Goal: Transaction & Acquisition: Book appointment/travel/reservation

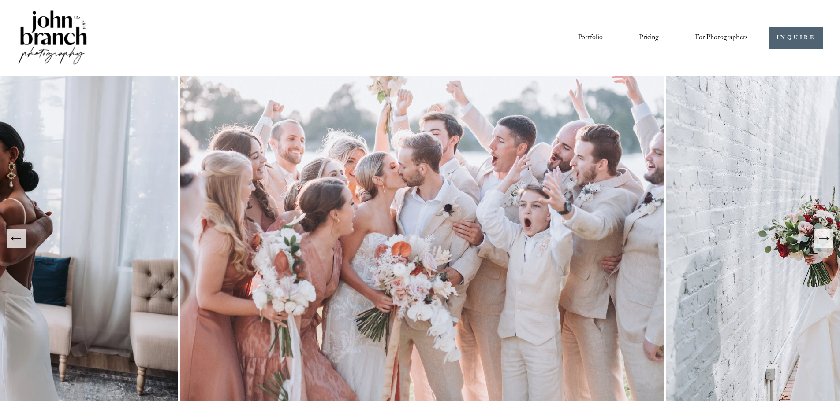
click at [439, 22] on div "Portfolio Pricing For Photographers Presets Education Courses" at bounding box center [382, 37] width 731 height 59
click at [347, 39] on div "Portfolio Pricing For Photographers Presets Education Courses Blog" at bounding box center [428, 37] width 639 height 15
click at [527, 43] on div "Portfolio Pricing For Photographers Presets Education Courses Blog" at bounding box center [428, 37] width 639 height 15
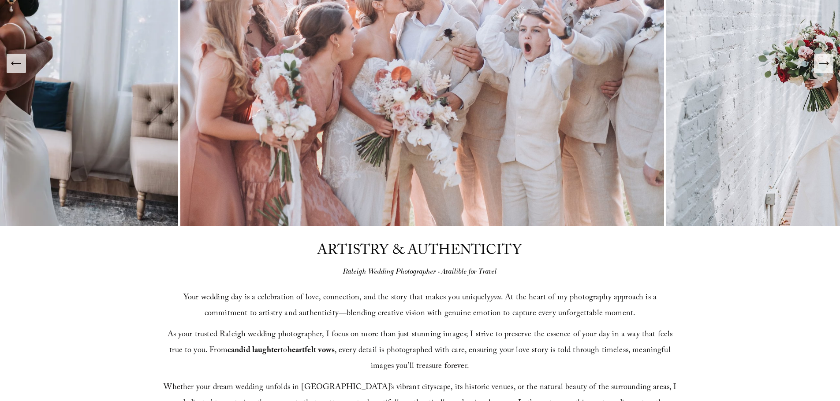
scroll to position [176, 0]
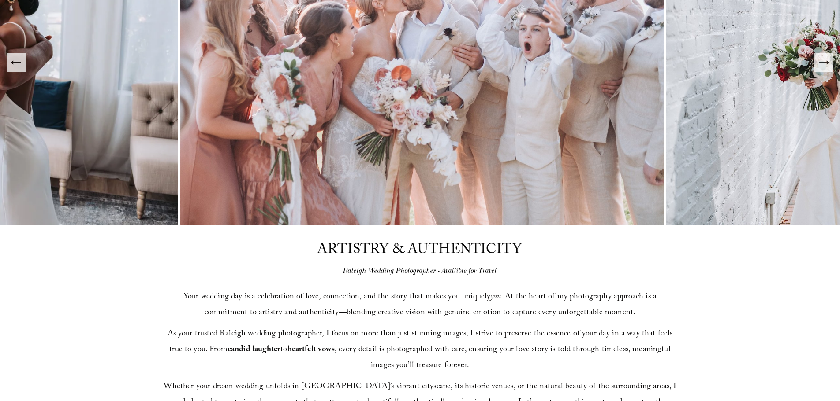
click at [757, 294] on div "ARTISTRY & AUTHENTICITY Raleigh Wedding Photographer - Availible for Travel You…" at bounding box center [420, 325] width 840 height 200
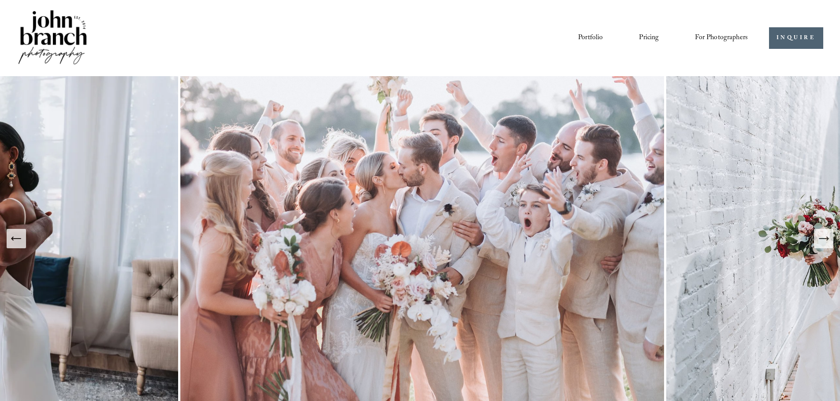
click at [506, 45] on div "Portfolio Pricing For Photographers Presets Education Courses Blog" at bounding box center [428, 37] width 639 height 15
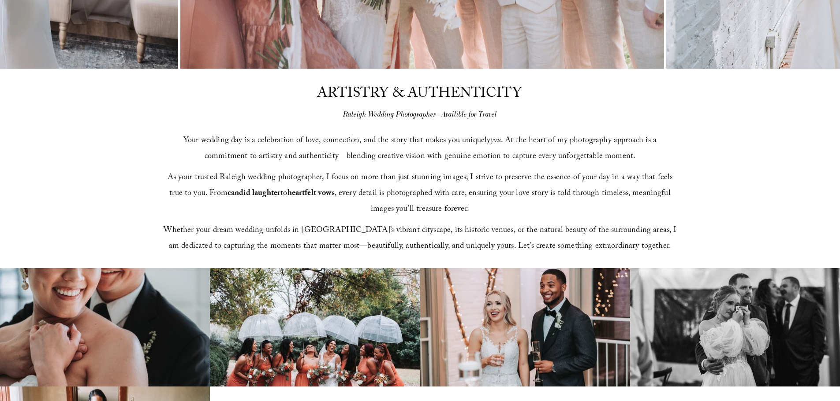
scroll to position [485, 0]
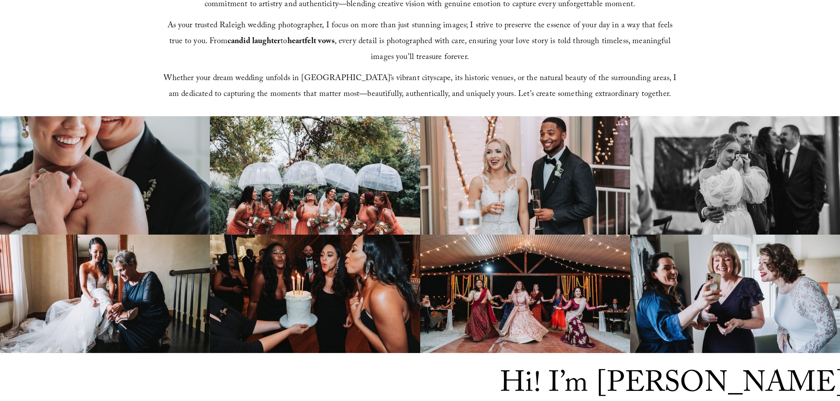
click at [124, 56] on div "ARTISTRY & AUTHENTICITY Raleigh Wedding Photographer - Availible for Travel You…" at bounding box center [420, 17] width 840 height 200
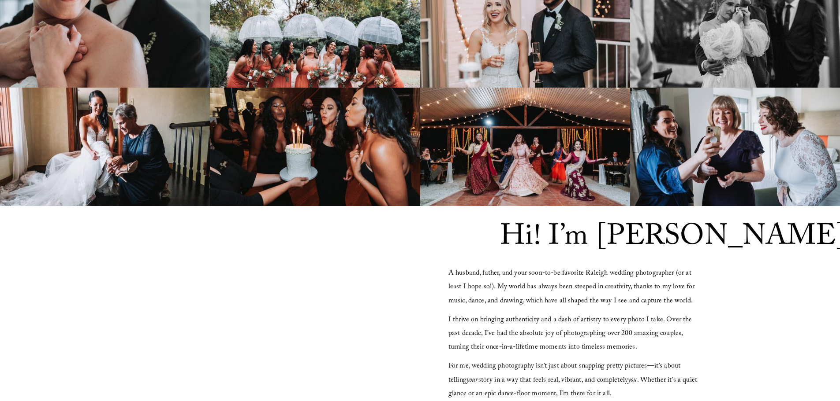
scroll to position [793, 0]
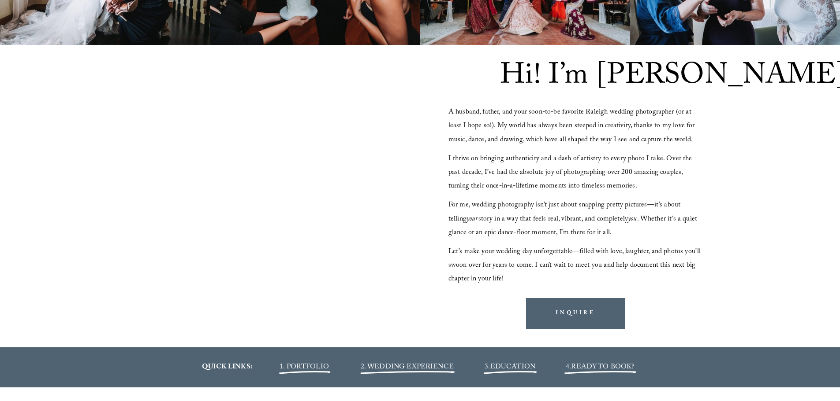
click at [0, 141] on div "Hi! I’m [PERSON_NAME] A husband, father, and your soon-to-be favorite Raleigh w…" at bounding box center [420, 196] width 840 height 303
click at [0, 149] on div "Hi! I’m [PERSON_NAME] A husband, father, and your soon-to-be favorite Raleigh w…" at bounding box center [420, 196] width 840 height 303
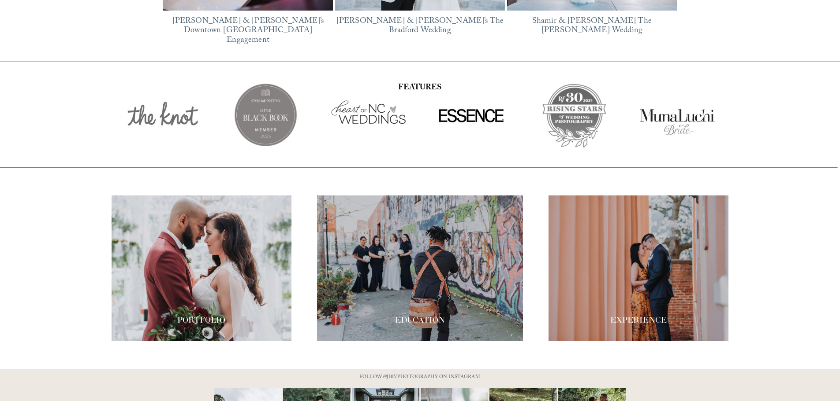
scroll to position [1539, 0]
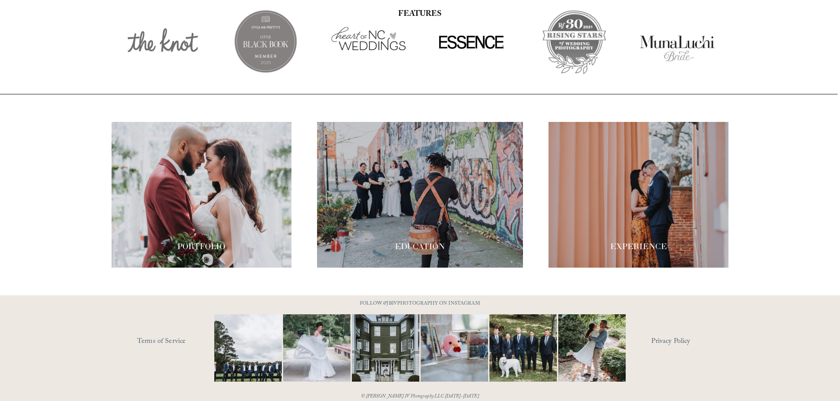
click at [119, 349] on div at bounding box center [420, 356] width 840 height 120
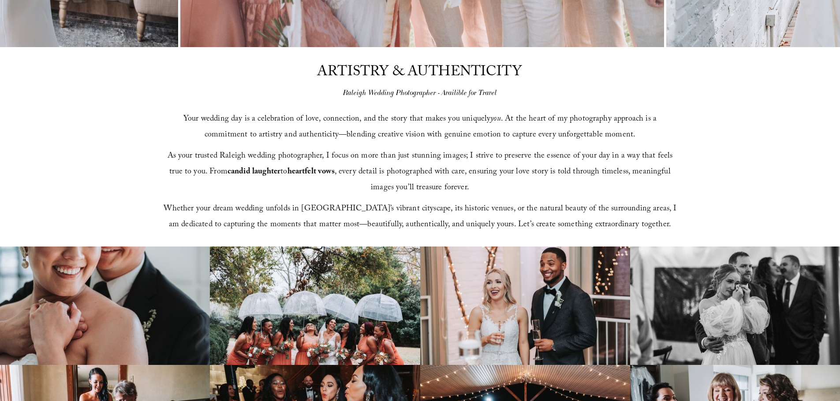
scroll to position [365, 0]
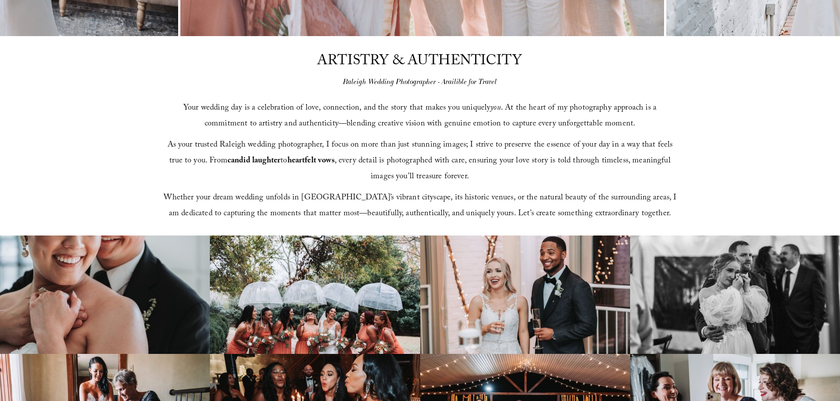
click at [273, 90] on div "Your wedding day is a celebration of love, connection, and the story that makes…" at bounding box center [420, 156] width 514 height 133
click at [731, 151] on div "ARTISTRY & AUTHENTICITY Raleigh Wedding Photographer - Availible for Travel You…" at bounding box center [420, 136] width 840 height 200
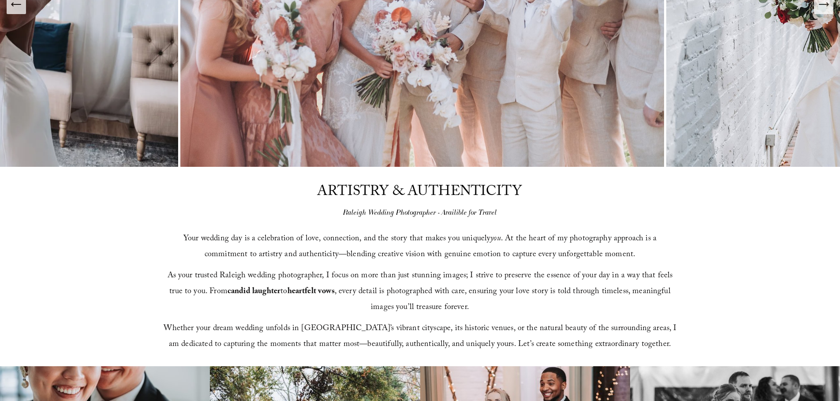
scroll to position [0, 0]
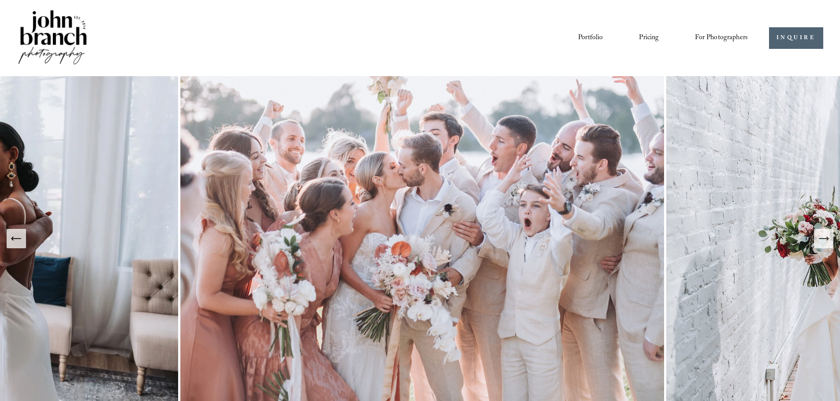
click at [641, 59] on div "Portfolio Pricing For Photographers Presets Education Courses" at bounding box center [382, 37] width 731 height 59
click at [522, 53] on div "Portfolio Pricing For Photographers Presets Education Courses" at bounding box center [382, 37] width 731 height 59
click at [532, 34] on div "Portfolio Pricing For Photographers Presets Education Courses Blog" at bounding box center [428, 37] width 639 height 15
click at [754, 67] on div "Portfolio Pricing For Photographers Presets" at bounding box center [420, 37] width 806 height 59
click at [745, 63] on div "Portfolio Pricing For Photographers Presets Education Courses" at bounding box center [382, 37] width 731 height 59
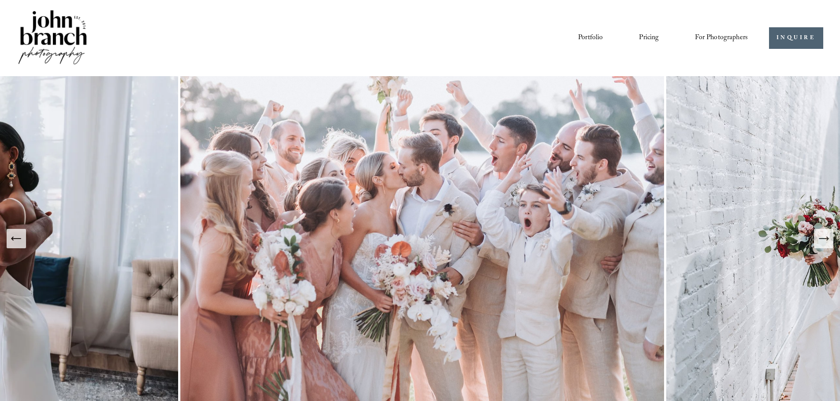
click at [0, 0] on link "Blog" at bounding box center [0, 0] width 0 height 0
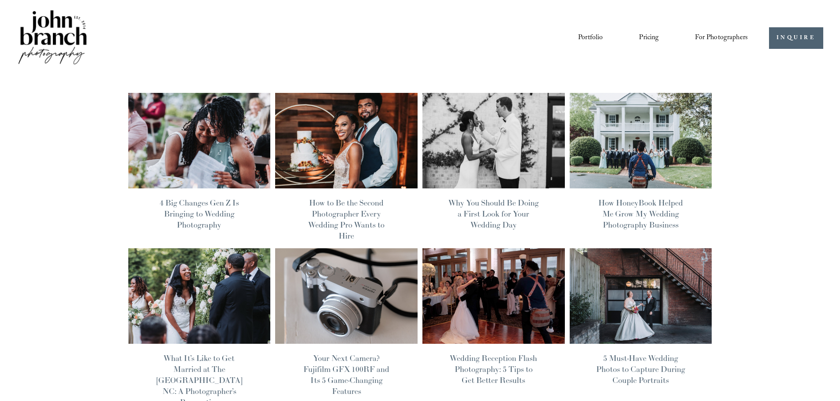
click at [752, 128] on div "Wedding Photography Tips John Branch IV 8/25/25 Wedding Photography Tips John B…" at bounding box center [420, 400] width 840 height 649
click at [668, 149] on img at bounding box center [641, 141] width 144 height 96
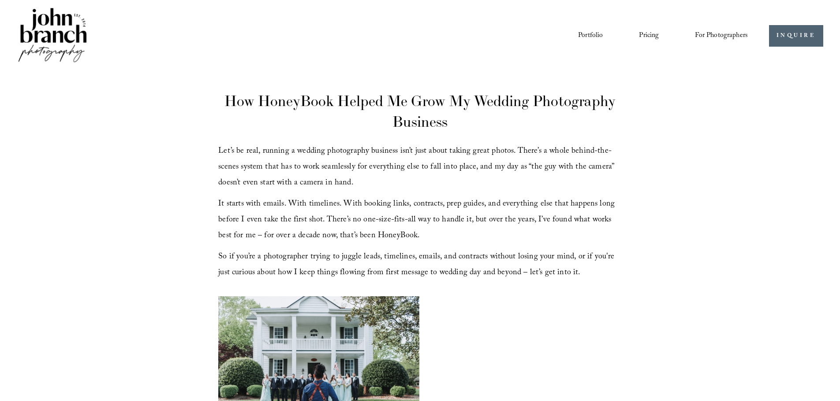
scroll to position [220, 0]
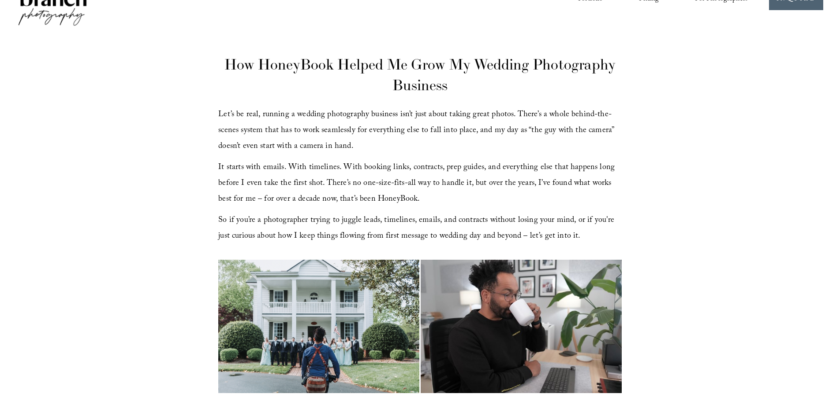
scroll to position [0, 0]
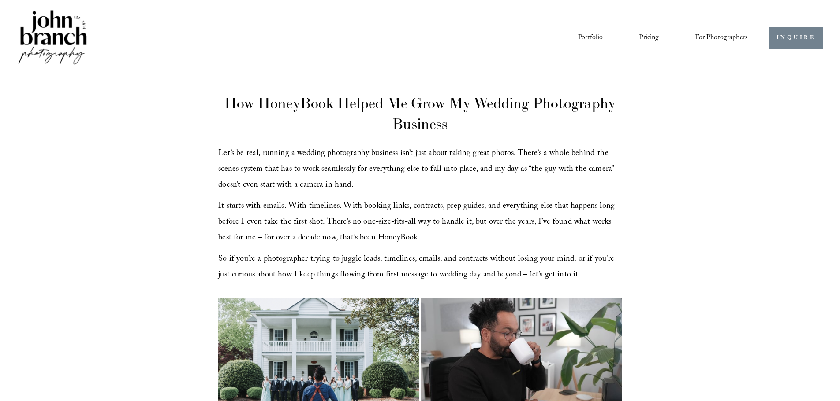
click at [775, 40] on link "INQUIRE" at bounding box center [796, 38] width 54 height 22
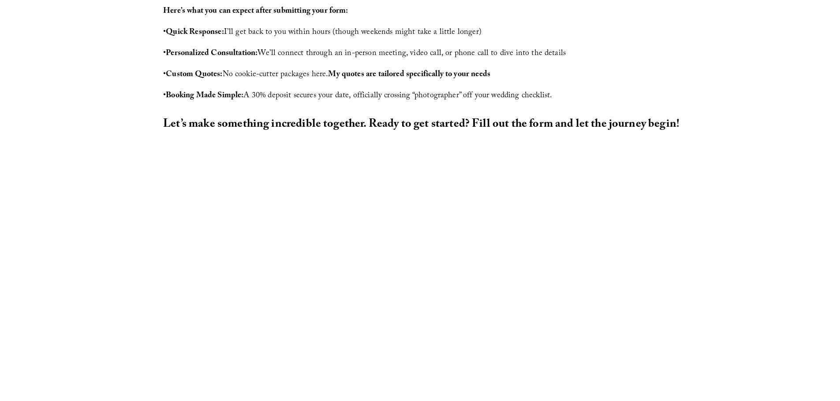
scroll to position [441, 0]
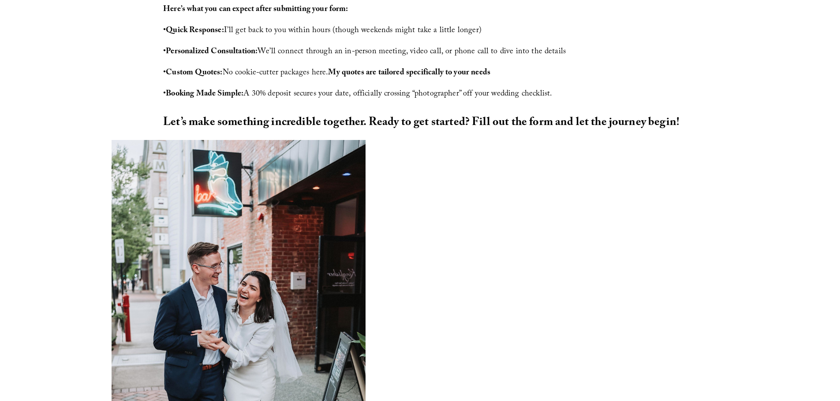
click at [74, 169] on div at bounding box center [420, 340] width 840 height 400
click at [74, 173] on div at bounding box center [420, 340] width 840 height 400
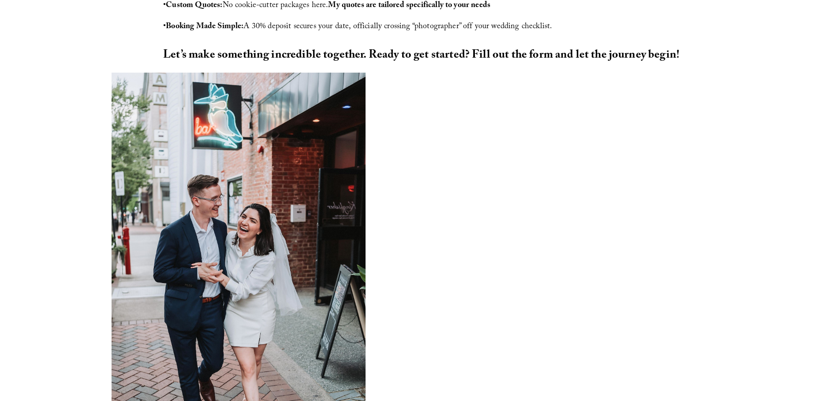
scroll to position [529, 0]
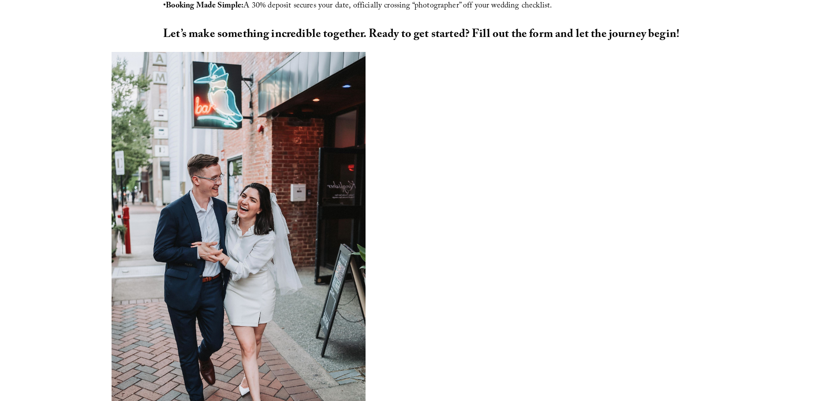
click at [72, 185] on div at bounding box center [420, 252] width 840 height 400
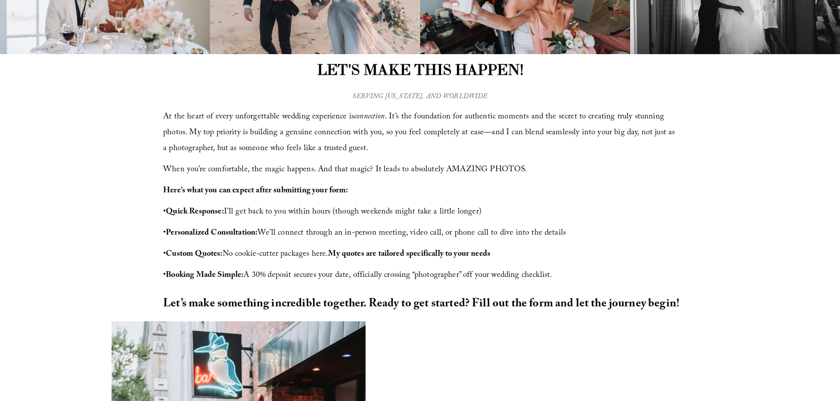
scroll to position [259, 0]
click at [764, 197] on div "LET'S MAKE THIS HAPPEN! At the heart of every unforgettable wedding experience …" at bounding box center [420, 189] width 840 height 268
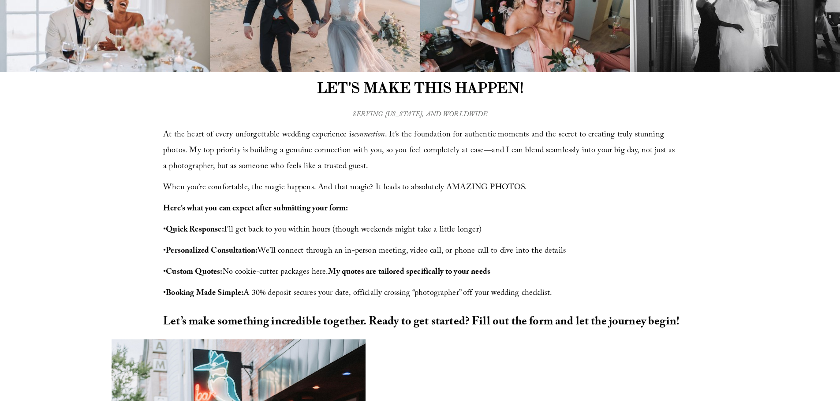
scroll to position [0, 0]
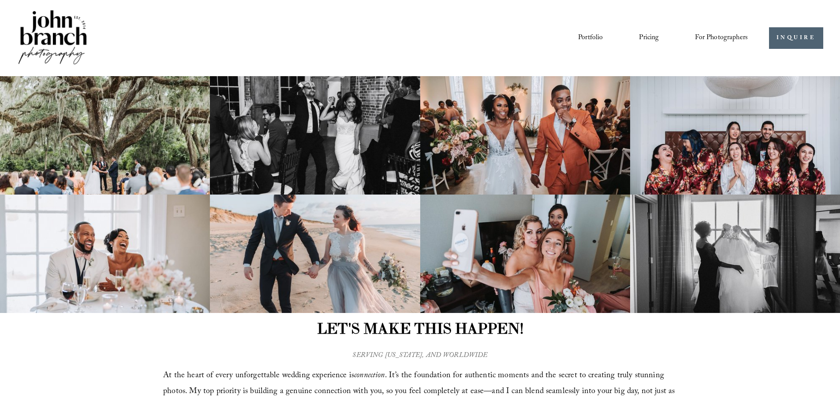
click at [420, 45] on div "Portfolio Pricing For Photographers Presets Education Courses Blog" at bounding box center [428, 37] width 639 height 15
